Goal: Transaction & Acquisition: Purchase product/service

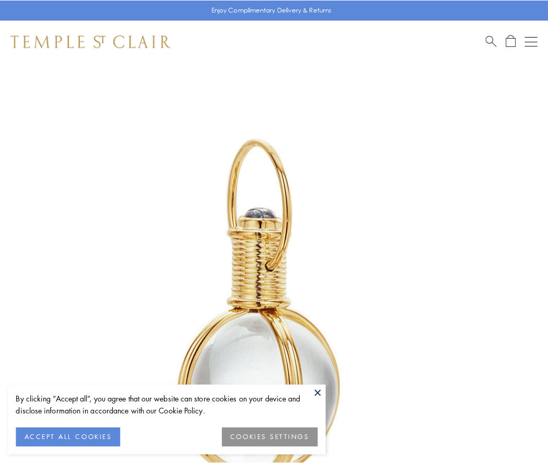
scroll to position [272, 0]
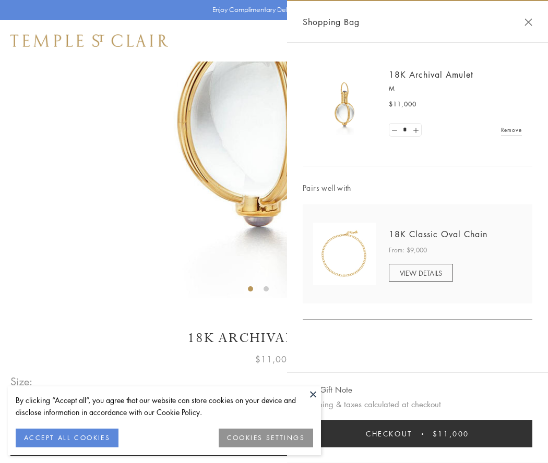
click at [418, 434] on button "Checkout $11,000" at bounding box center [418, 434] width 230 height 27
